Goal: Task Accomplishment & Management: Manage account settings

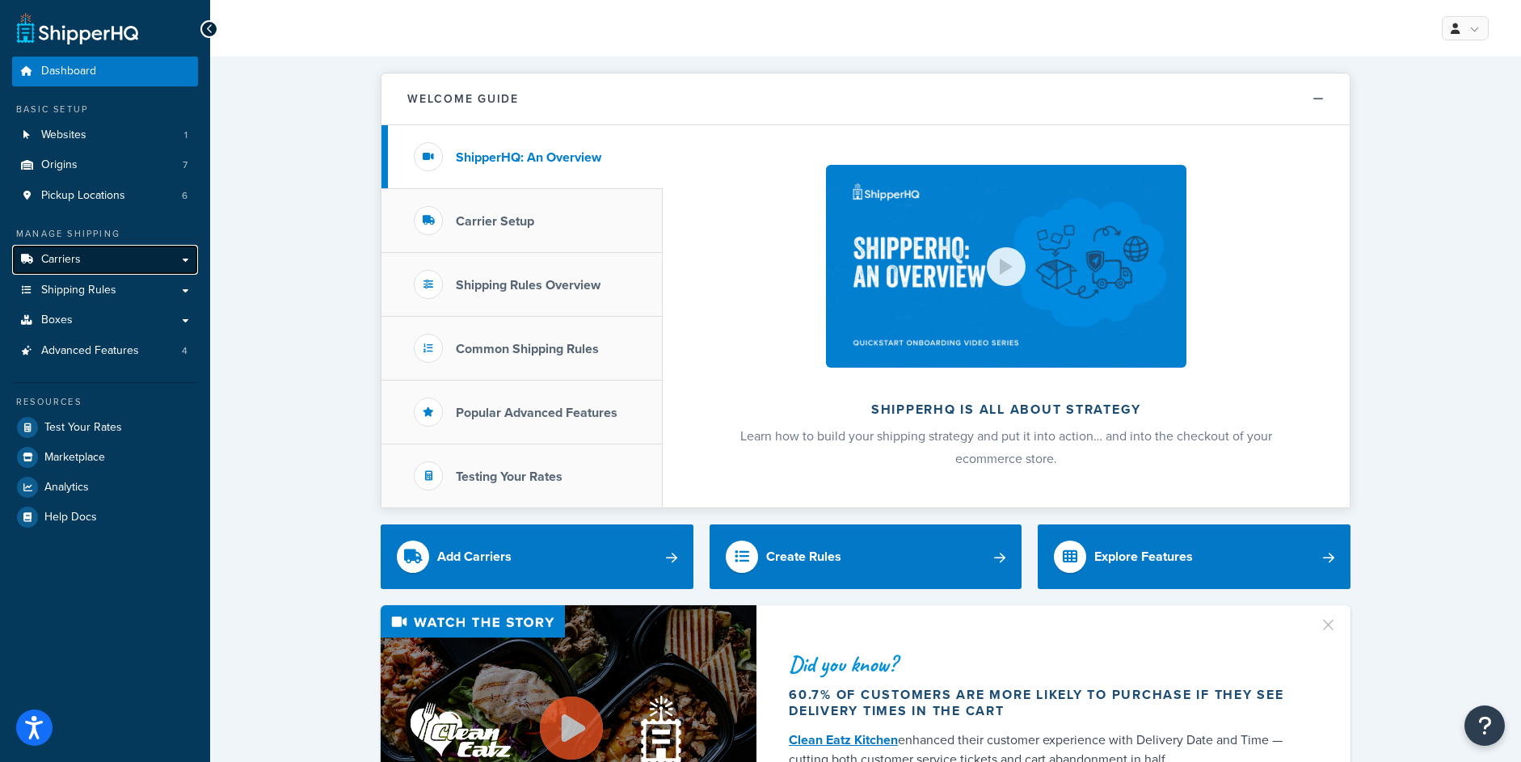
click at [108, 258] on link "Carriers" at bounding box center [105, 260] width 186 height 30
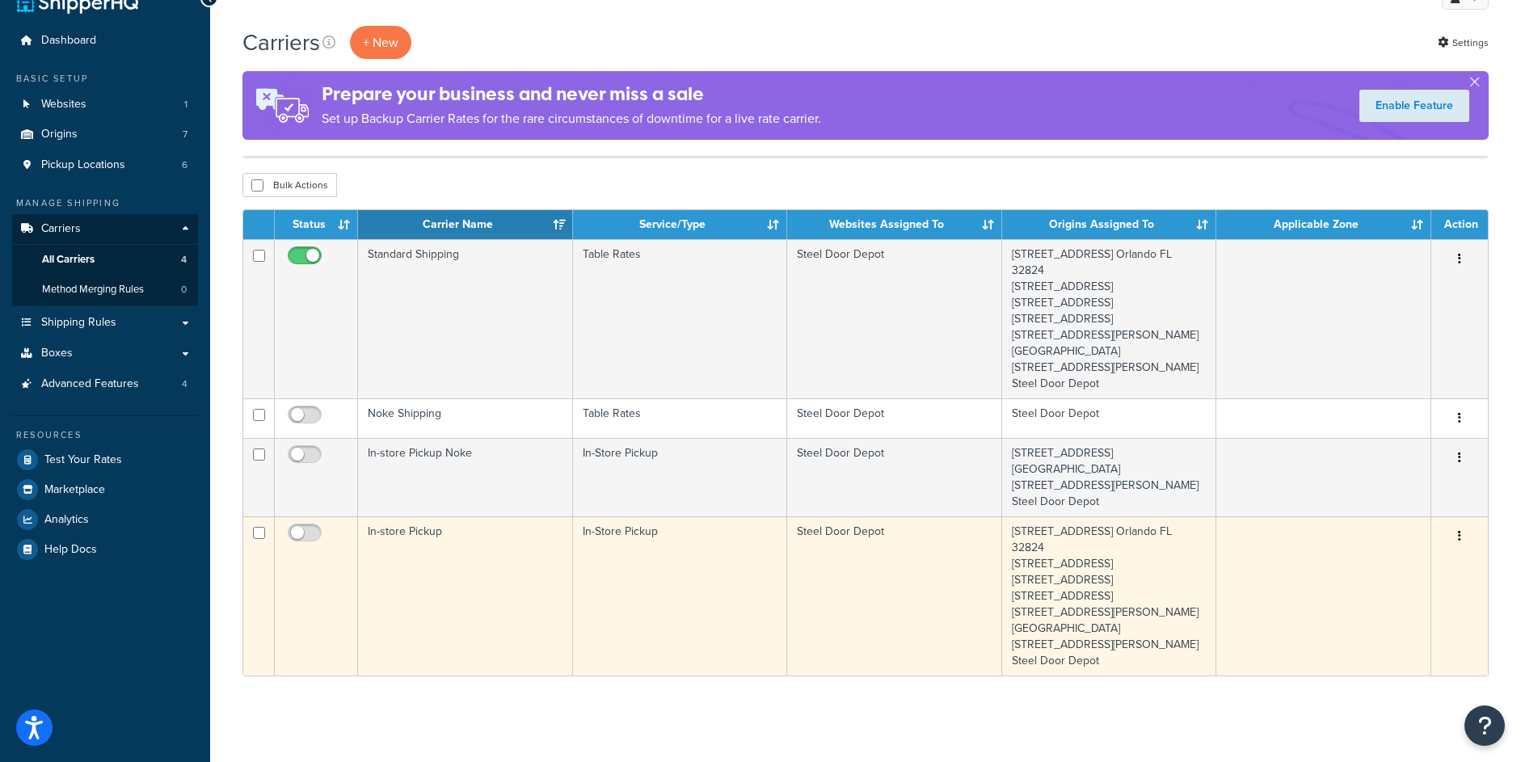
scroll to position [112, 0]
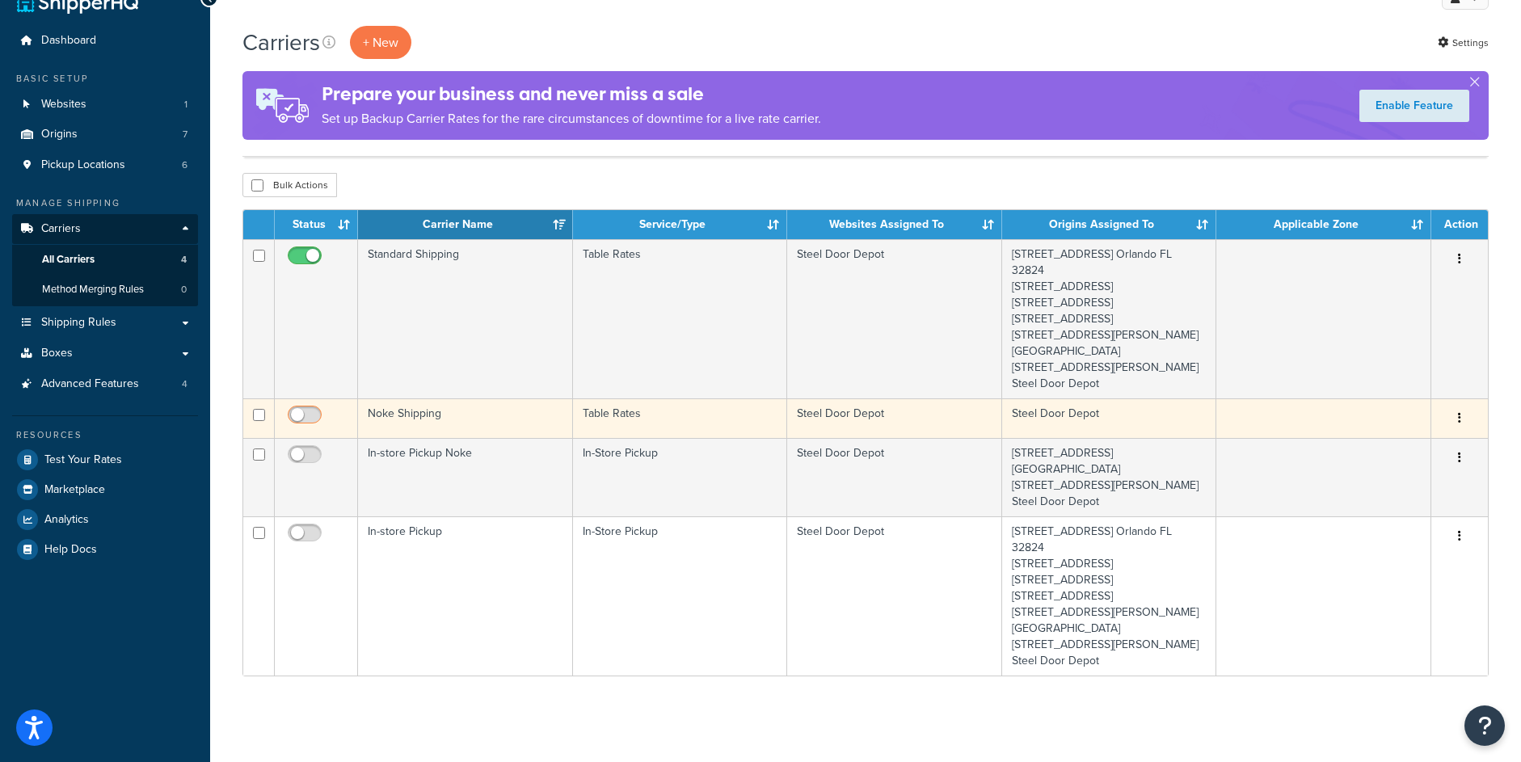
click at [311, 409] on input "checkbox" at bounding box center [306, 419] width 44 height 20
checkbox input "true"
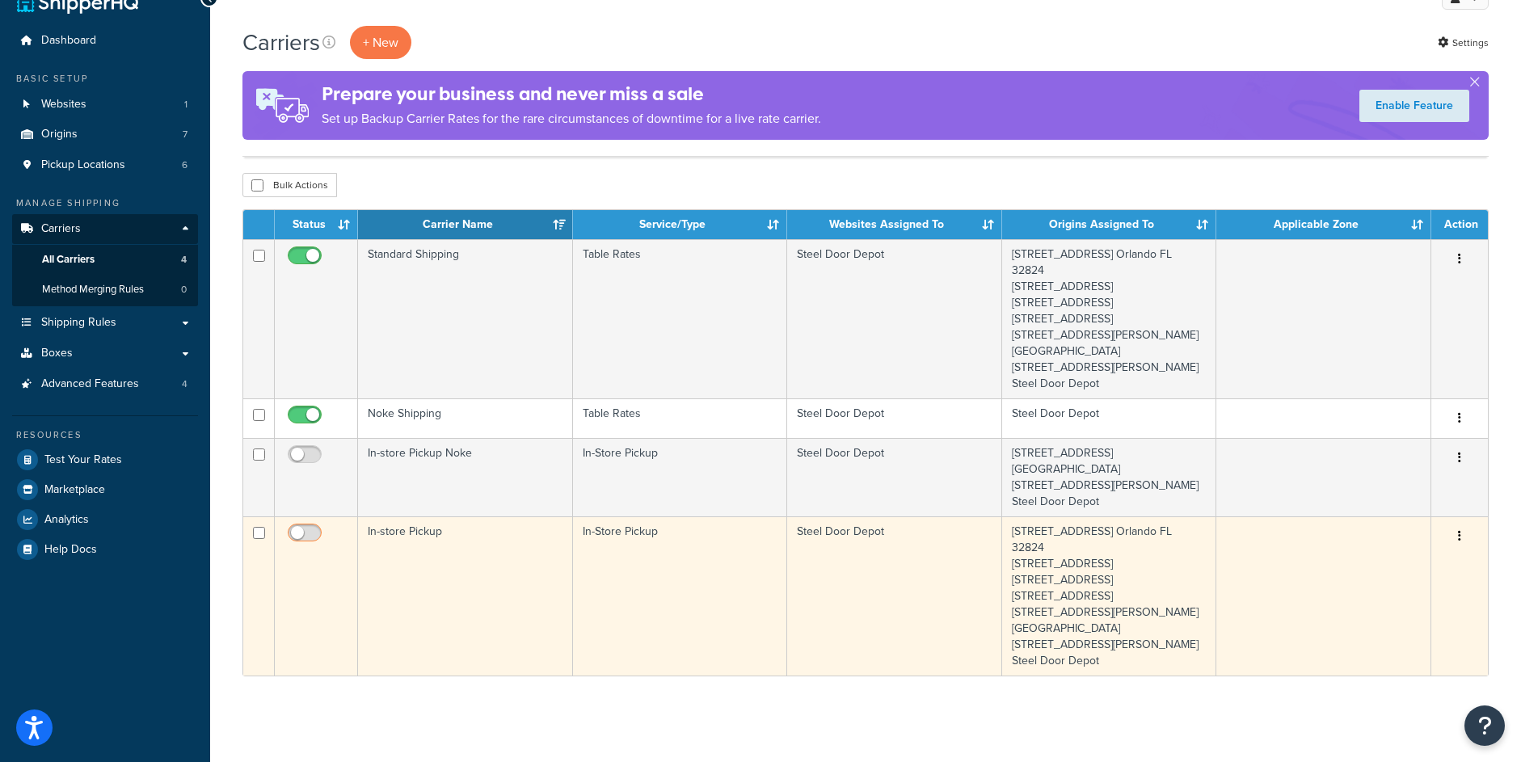
click at [309, 527] on input "checkbox" at bounding box center [306, 537] width 44 height 20
checkbox input "true"
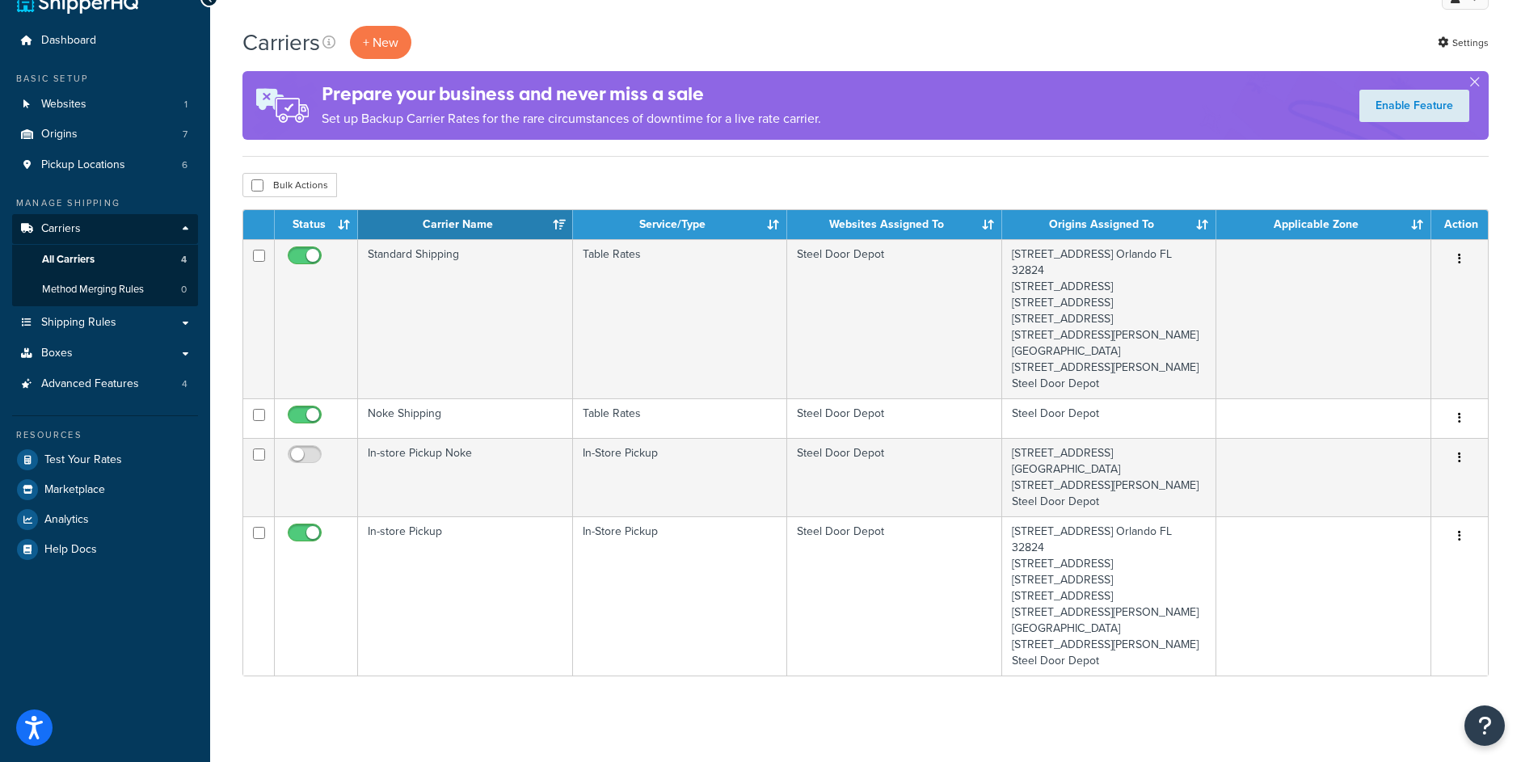
scroll to position [0, 0]
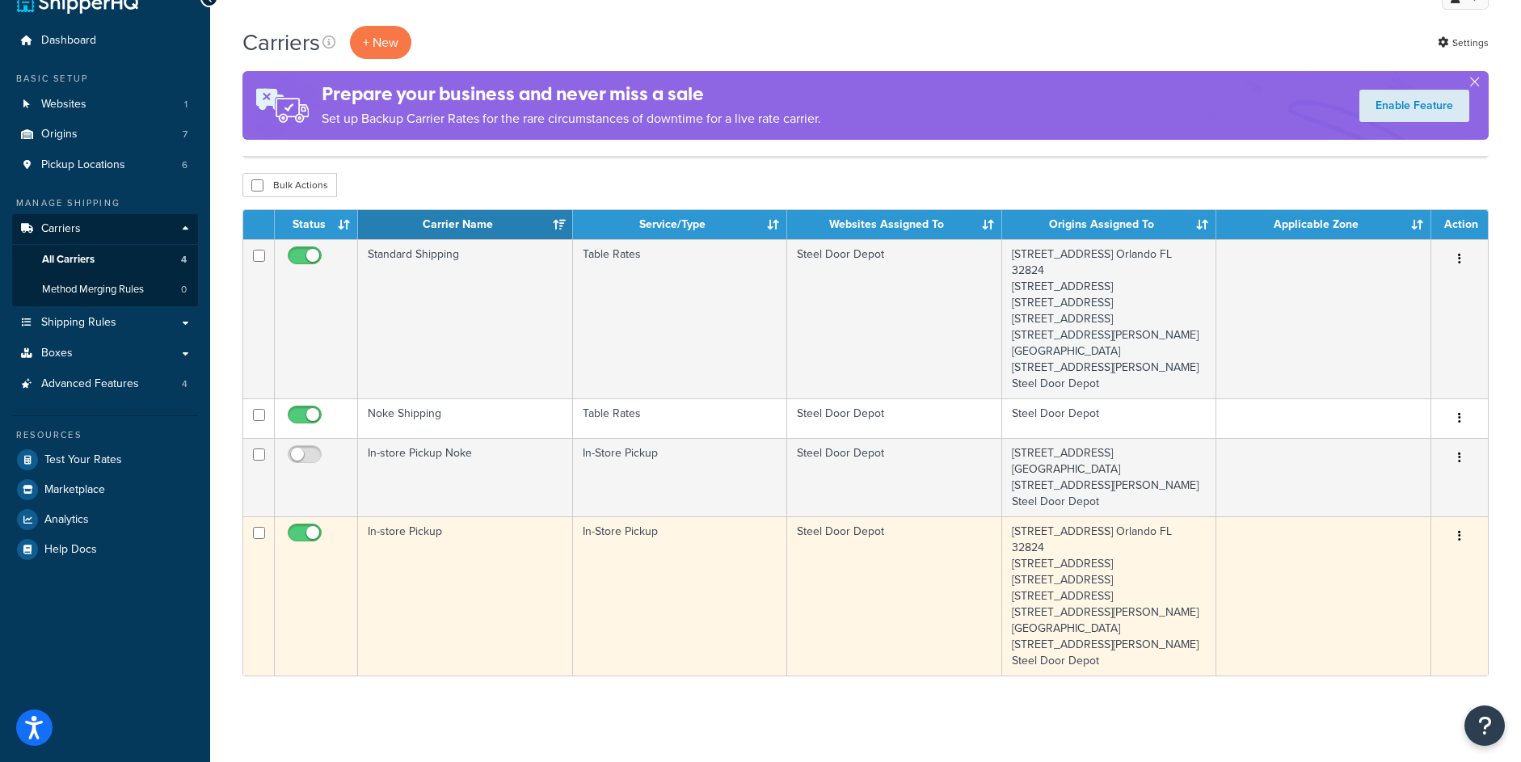
scroll to position [112, 0]
